Goal: Information Seeking & Learning: Learn about a topic

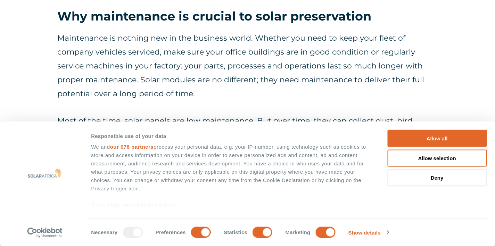
scroll to position [445, 0]
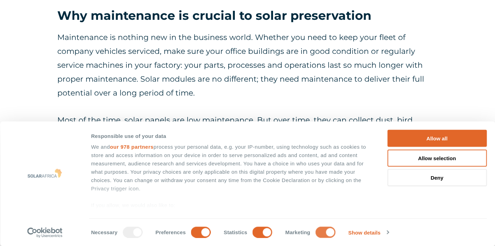
click at [325, 232] on input "Marketing" at bounding box center [325, 232] width 20 height 11
checkbox input "false"
click at [262, 233] on input "Statistics" at bounding box center [263, 232] width 20 height 11
checkbox input "false"
click at [200, 234] on input "Preferences" at bounding box center [201, 232] width 20 height 11
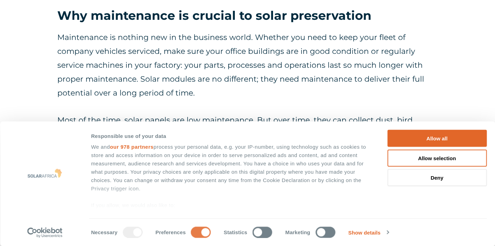
checkbox input "false"
click at [134, 233] on div at bounding box center [133, 232] width 20 height 11
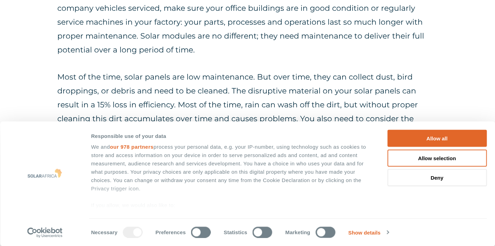
scroll to position [488, 0]
click at [444, 179] on button "Deny" at bounding box center [436, 177] width 99 height 17
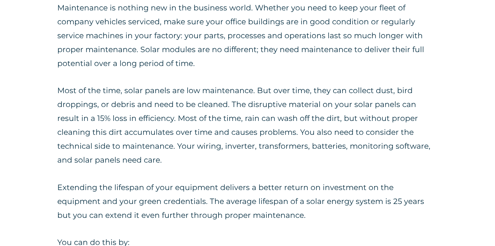
scroll to position [476, 0]
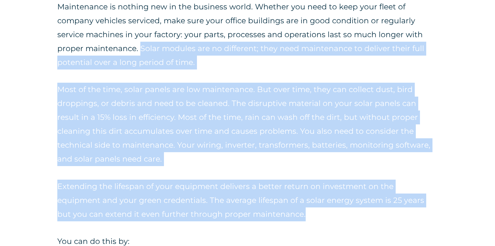
drag, startPoint x: 140, startPoint y: 48, endPoint x: 259, endPoint y: 209, distance: 200.0
click at [259, 209] on div "Maintenance is nothing new in the business world. Whether you need to keep your…" at bounding box center [247, 159] width 380 height 318
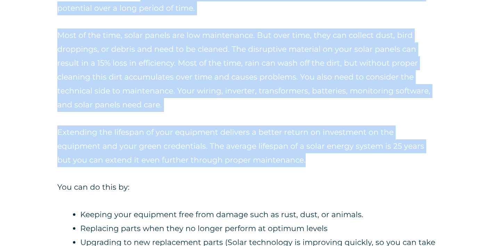
scroll to position [556, 0]
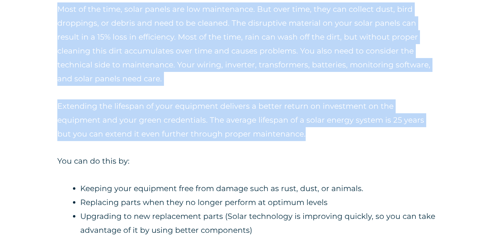
copy div "Solar modules are no different; they need maintenance to deliver their full pot…"
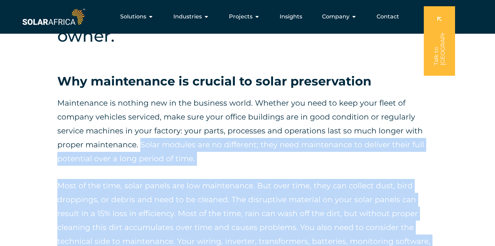
scroll to position [379, 0]
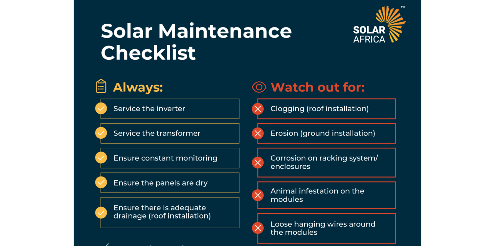
scroll to position [2350, 0]
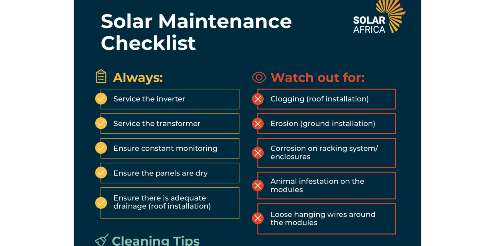
drag, startPoint x: 141, startPoint y: 145, endPoint x: 444, endPoint y: 142, distance: 303.0
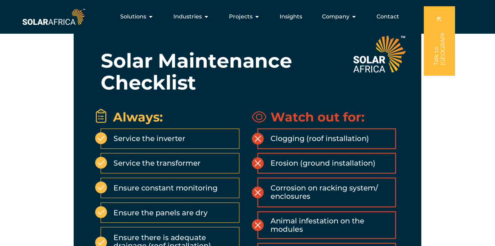
scroll to position [2310, 0]
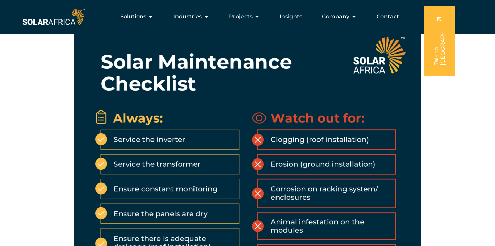
copy div "Solar modules are no different; they need maintenance to deliver their full pot…"
